Goal: Navigation & Orientation: Find specific page/section

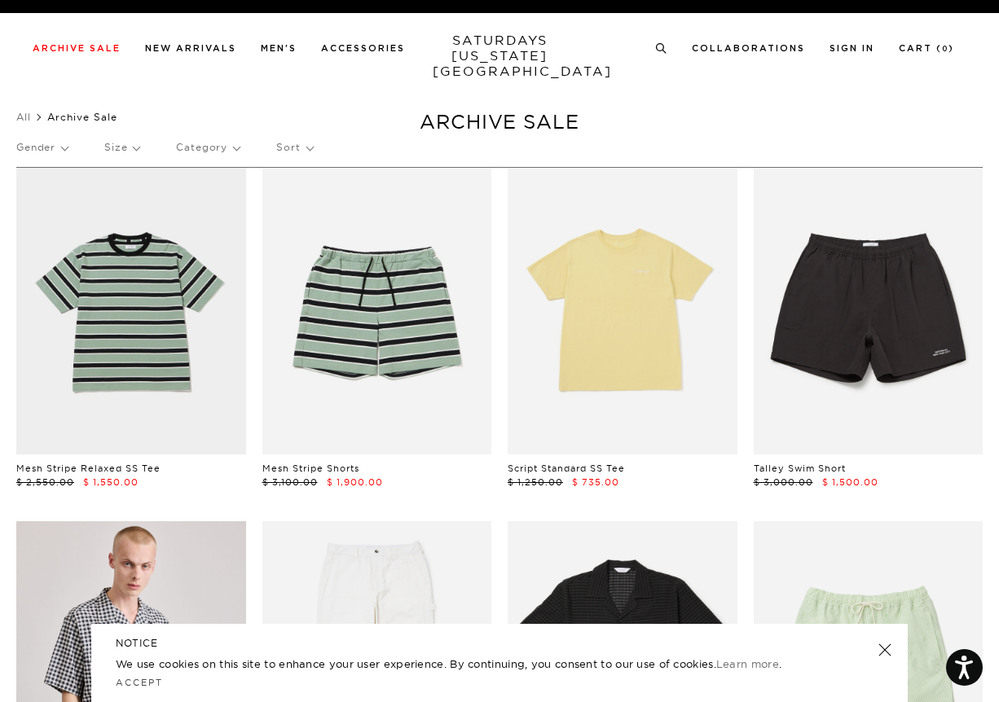
click at [548, 59] on link "SATURDAYS NEW YORK CITY" at bounding box center [500, 56] width 134 height 46
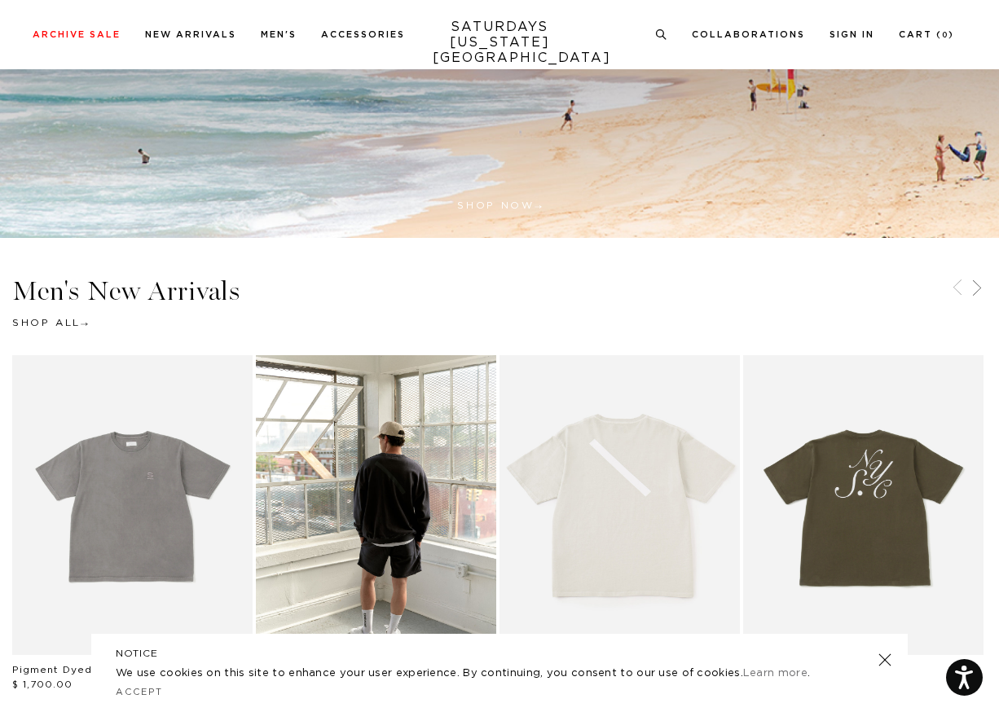
scroll to position [637, 0]
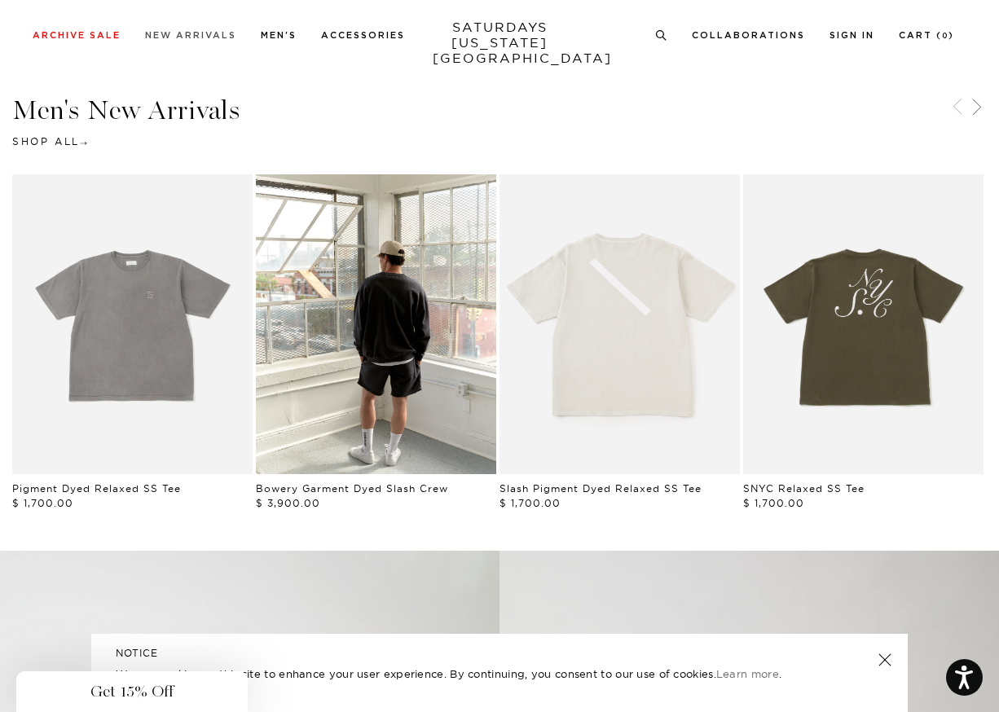
click at [185, 37] on div "Close dialog Be the first to know. Subscribe to emails and receive 15% off your…" at bounding box center [499, 356] width 999 height 712
click at [189, 35] on link "New Arrivals" at bounding box center [190, 35] width 91 height 9
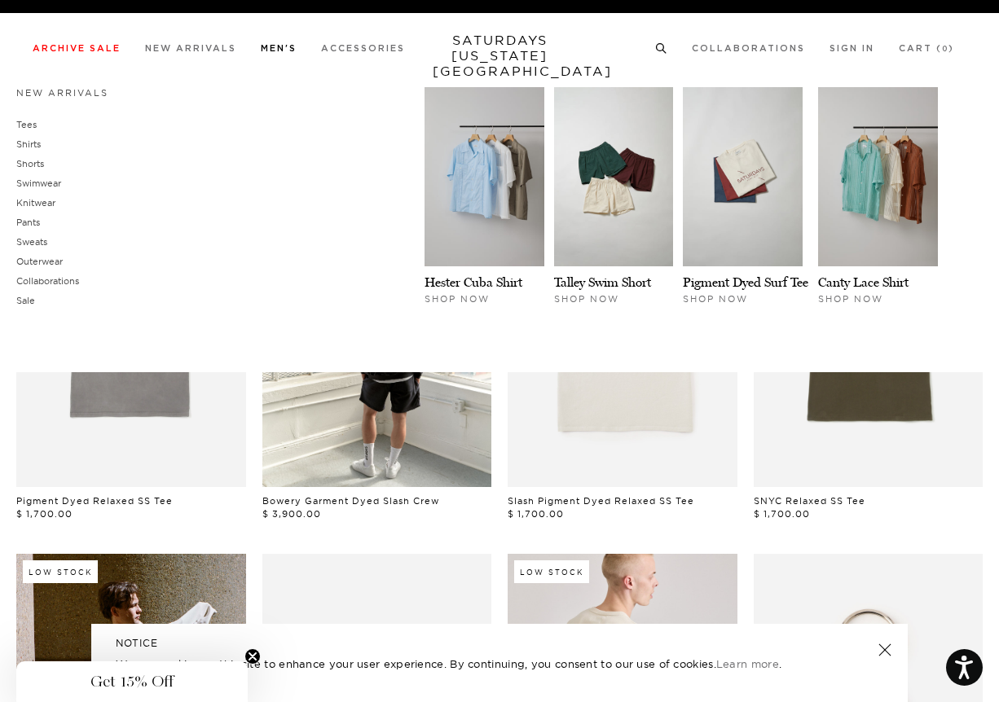
click at [286, 47] on link "Men's" at bounding box center [279, 48] width 36 height 9
